Goal: Find specific page/section: Find specific page/section

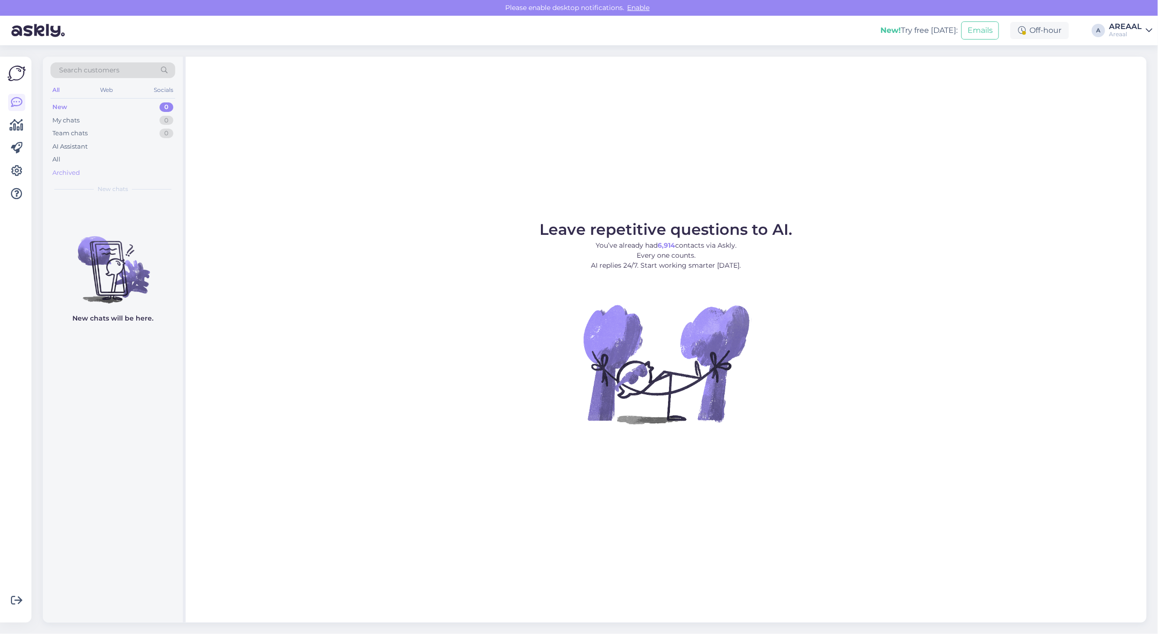
click at [115, 167] on div "Archived" at bounding box center [112, 172] width 125 height 13
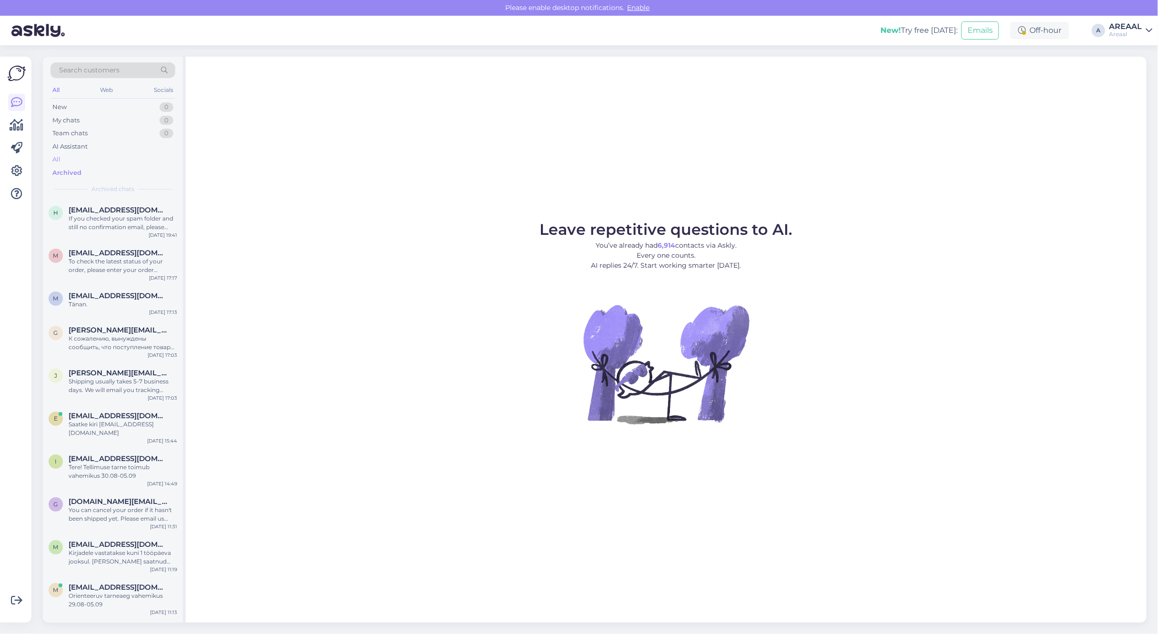
click at [110, 156] on div "All" at bounding box center [112, 159] width 125 height 13
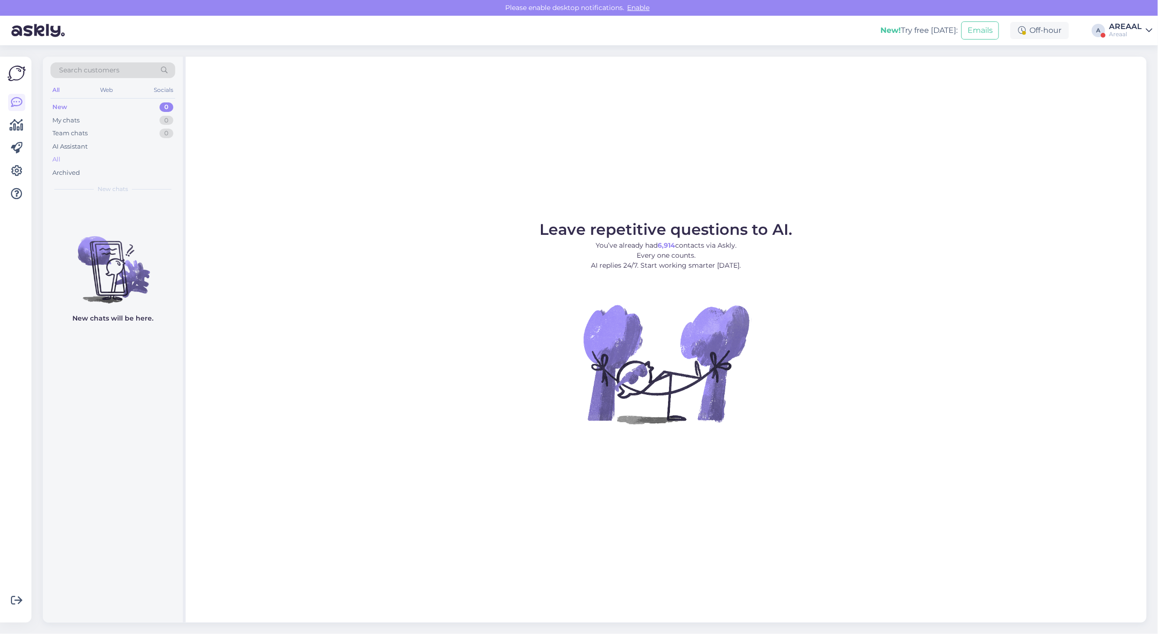
click at [131, 157] on div "All" at bounding box center [112, 159] width 125 height 13
click at [96, 157] on div "All" at bounding box center [112, 159] width 125 height 13
